Goal: Register for event/course

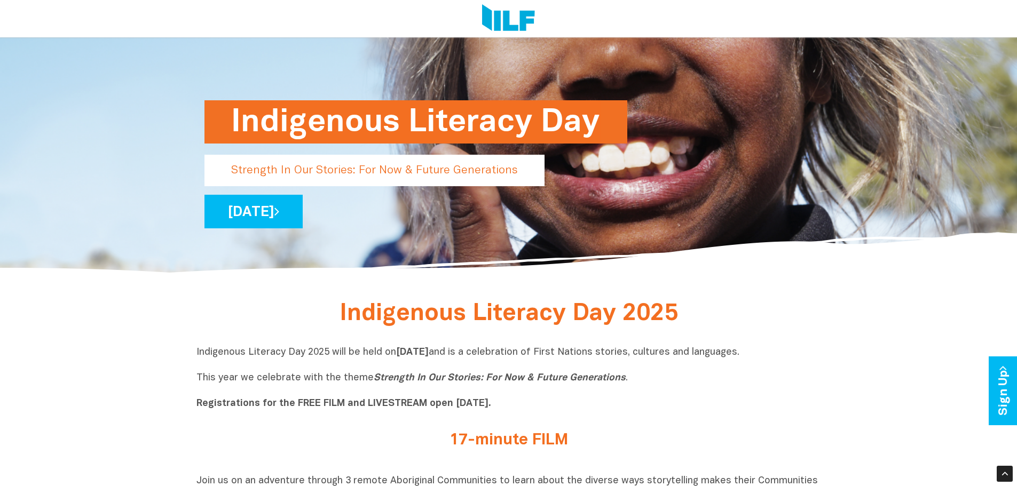
scroll to position [320, 0]
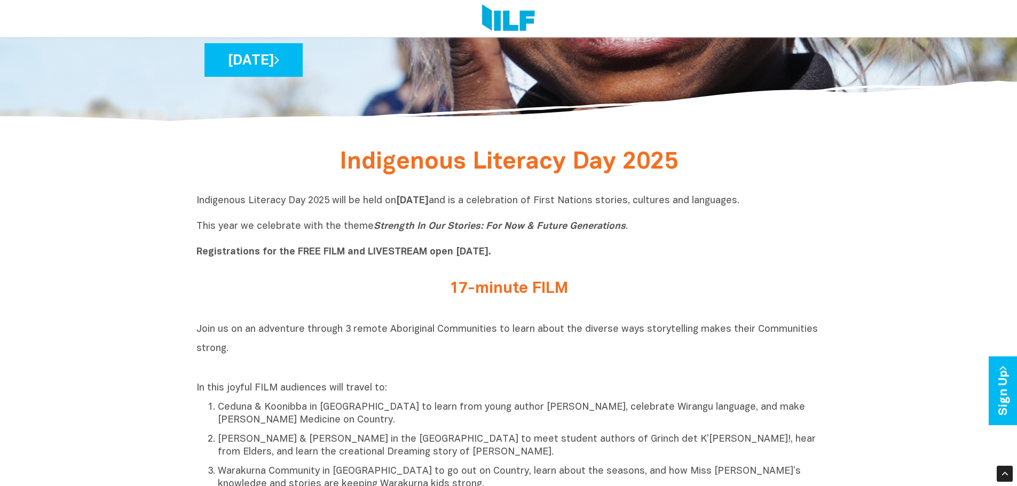
click at [241, 252] on b "Registrations for the FREE FILM and LIVESTREAM open [DATE]." at bounding box center [343, 252] width 295 height 9
click at [288, 209] on p "Indigenous Literacy Day 2025 will be held [DATE][DATE] and is a celebration of …" at bounding box center [508, 227] width 625 height 64
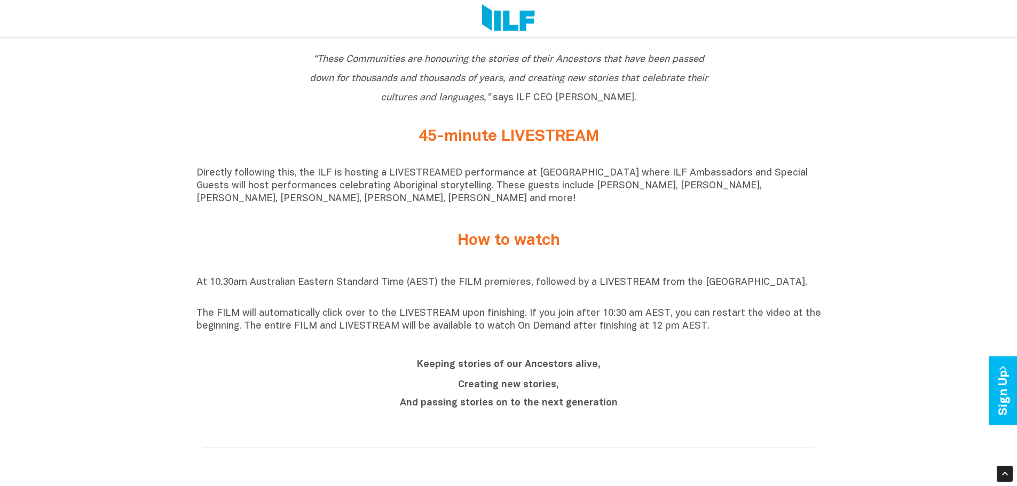
scroll to position [801, 0]
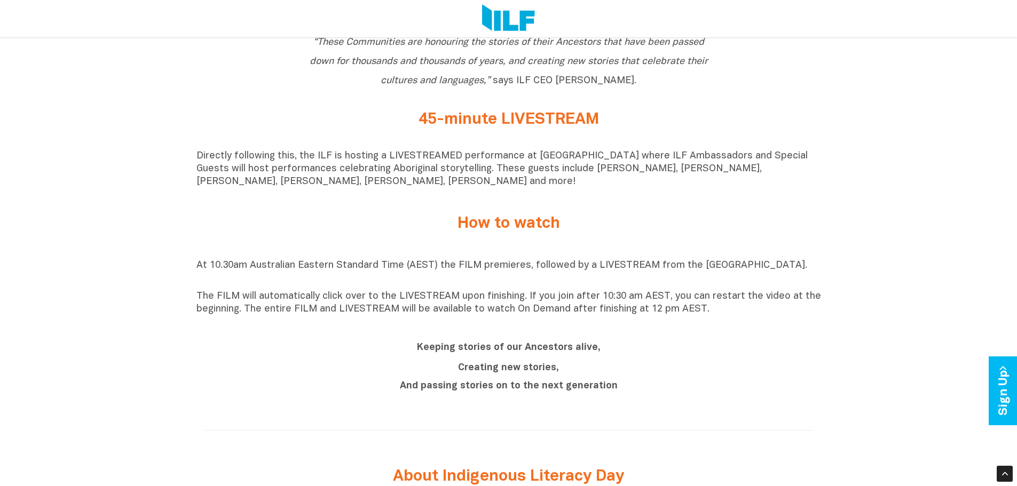
click at [312, 173] on p "Directly following this, the ILF is hosting a LIVESTREAMED performance at [GEOG…" at bounding box center [508, 169] width 625 height 38
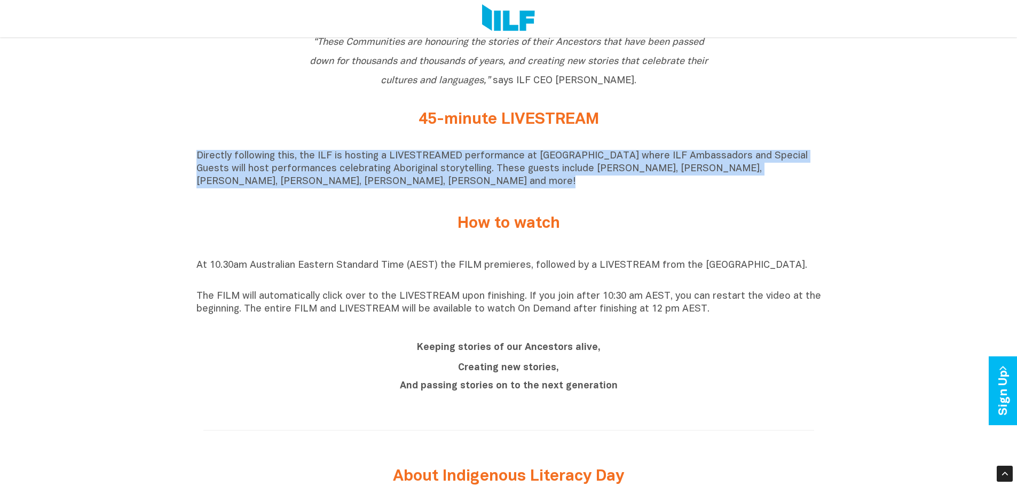
click at [312, 173] on p "Directly following this, the ILF is hosting a LIVESTREAMED performance at [GEOG…" at bounding box center [508, 169] width 625 height 38
